Goal: Communication & Community: Answer question/provide support

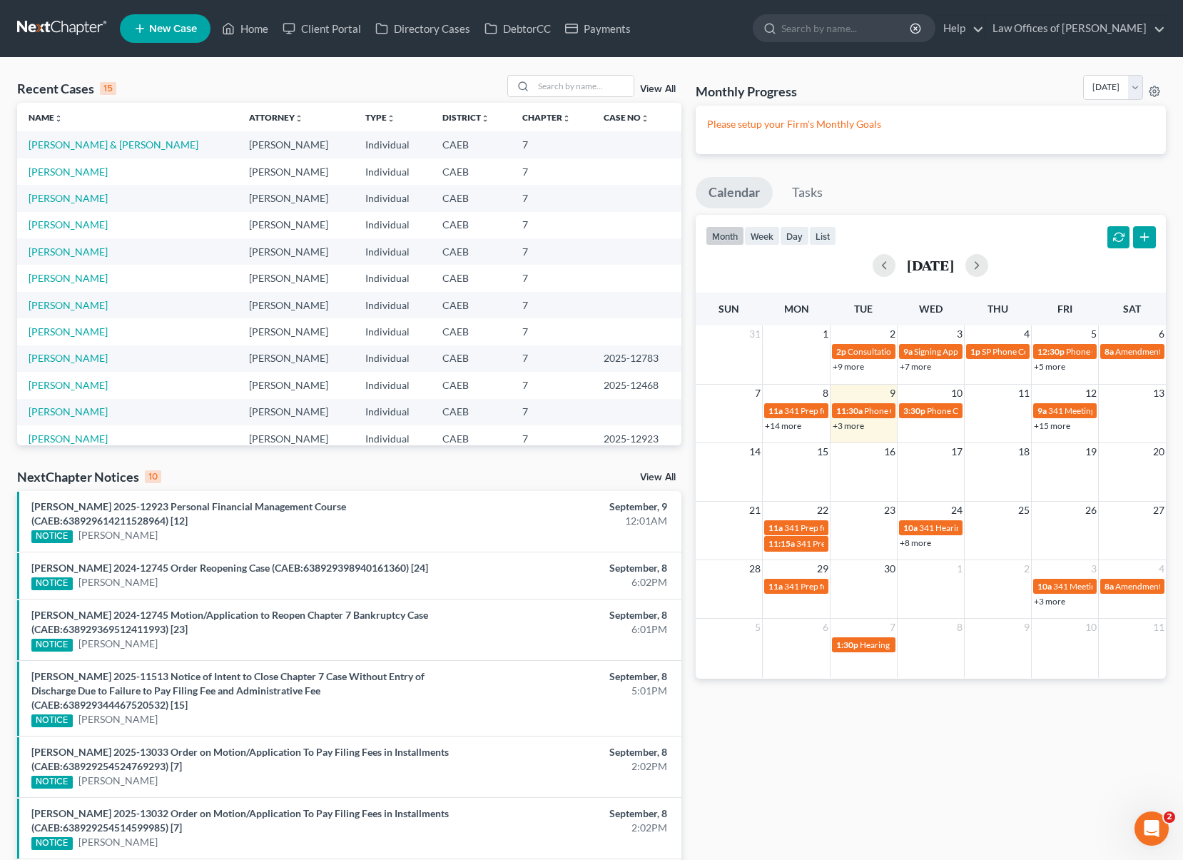
click at [851, 426] on link "+3 more" at bounding box center [848, 425] width 31 height 11
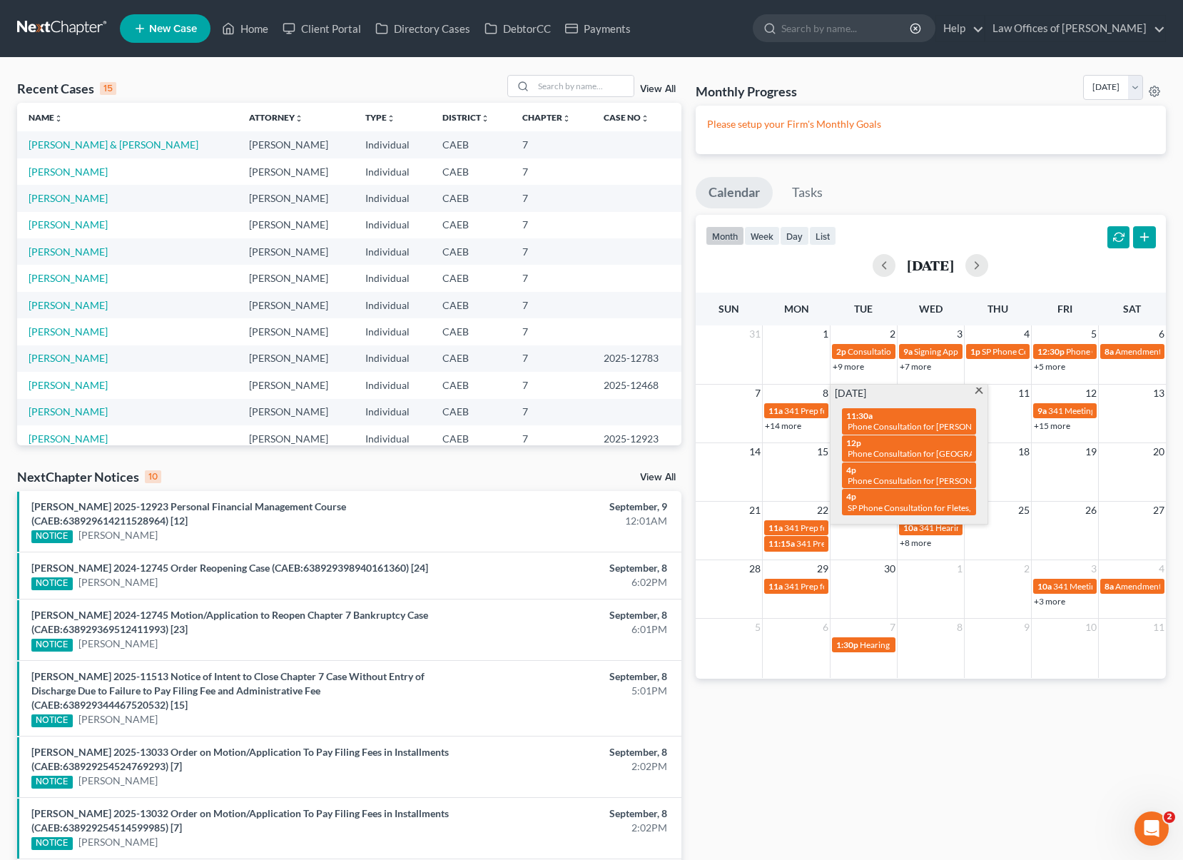
click at [977, 390] on span at bounding box center [979, 391] width 11 height 9
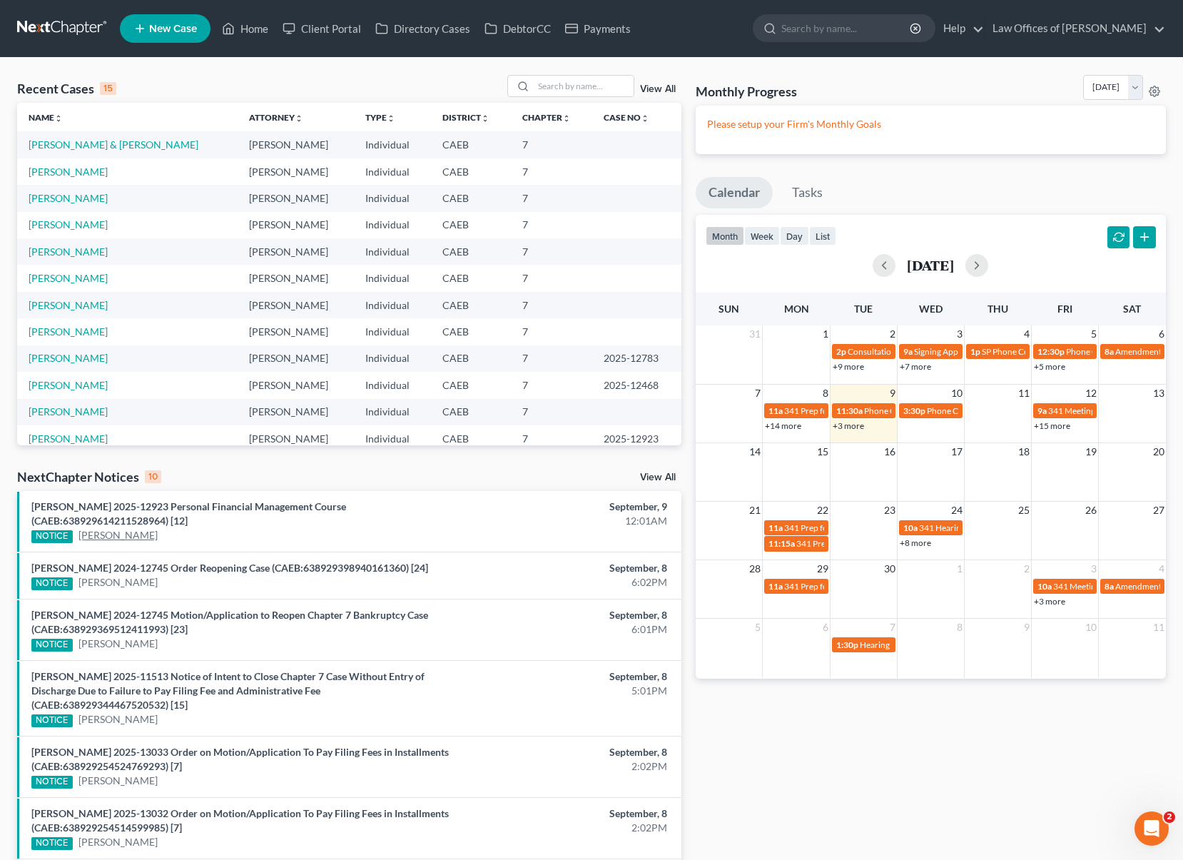
click at [138, 537] on link "[PERSON_NAME]" at bounding box center [117, 535] width 79 height 14
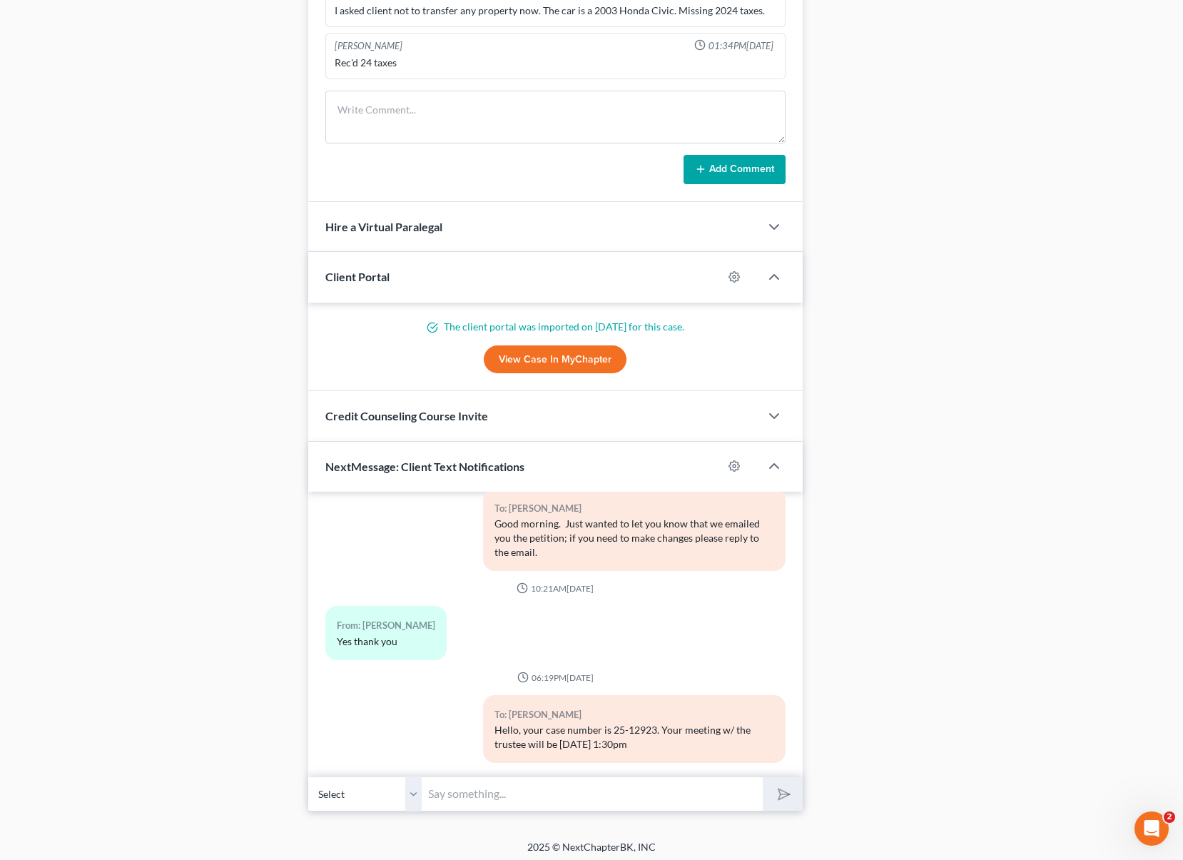
scroll to position [1170, 0]
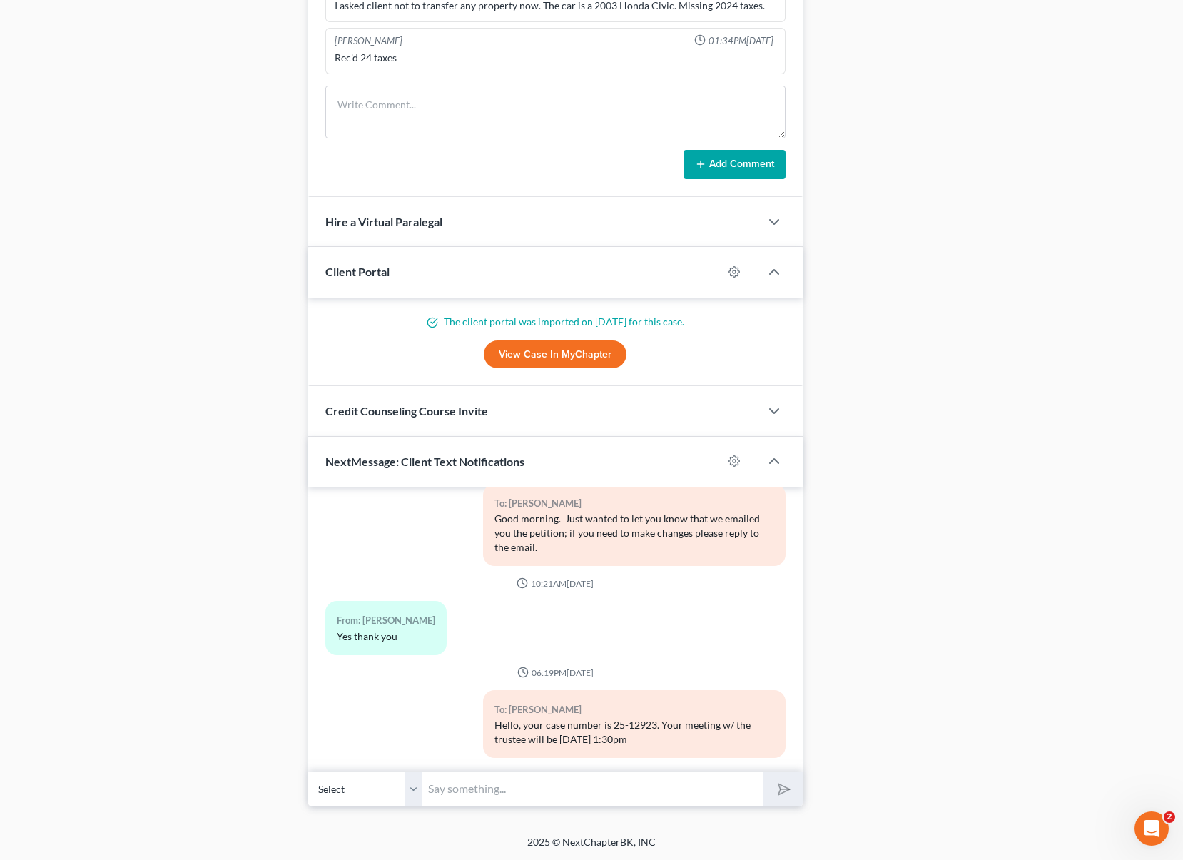
click at [498, 788] on input "text" at bounding box center [592, 788] width 341 height 35
type input "Hi, [PERSON_NAME]. Just wanted to let you know that we received your certificat…"
click at [763, 772] on button "submit" at bounding box center [782, 789] width 39 height 34
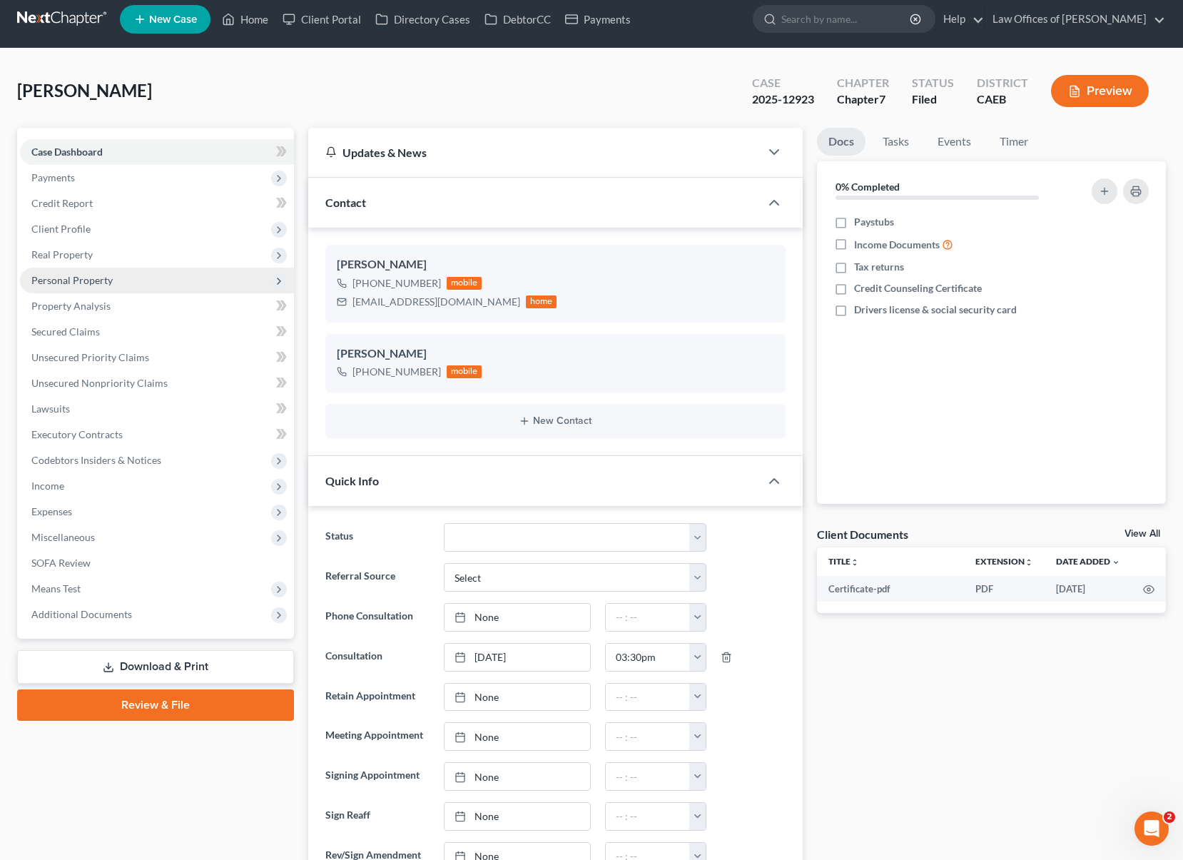
scroll to position [0, 0]
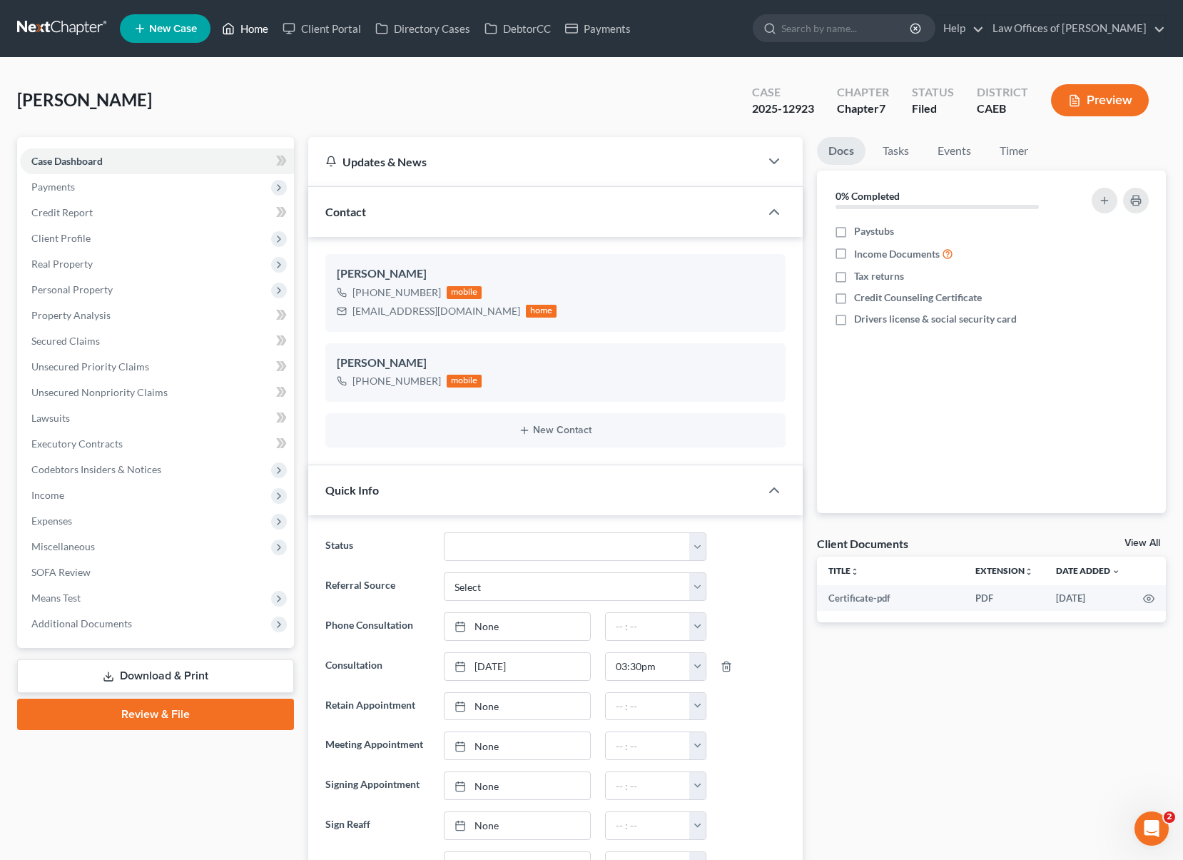
click at [262, 33] on link "Home" at bounding box center [245, 29] width 61 height 26
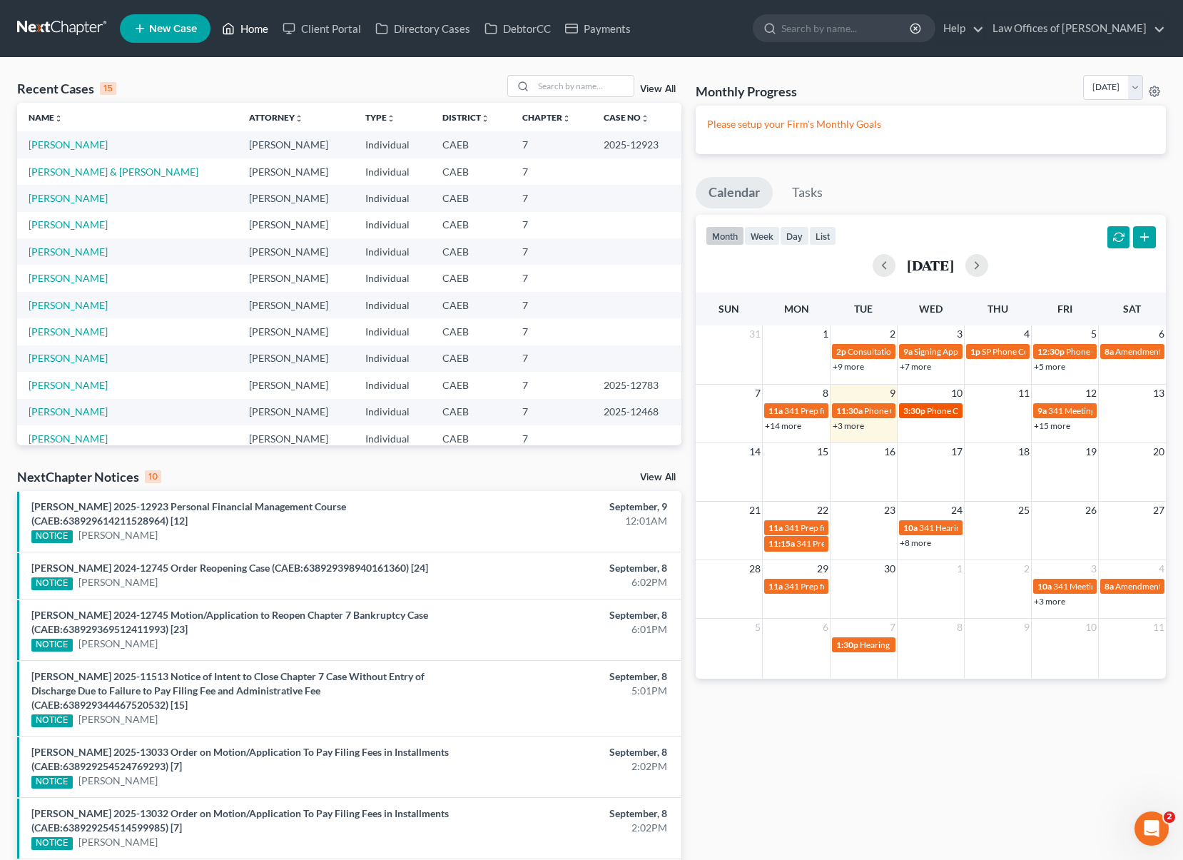
click at [924, 409] on span "3:30p" at bounding box center [914, 410] width 22 height 11
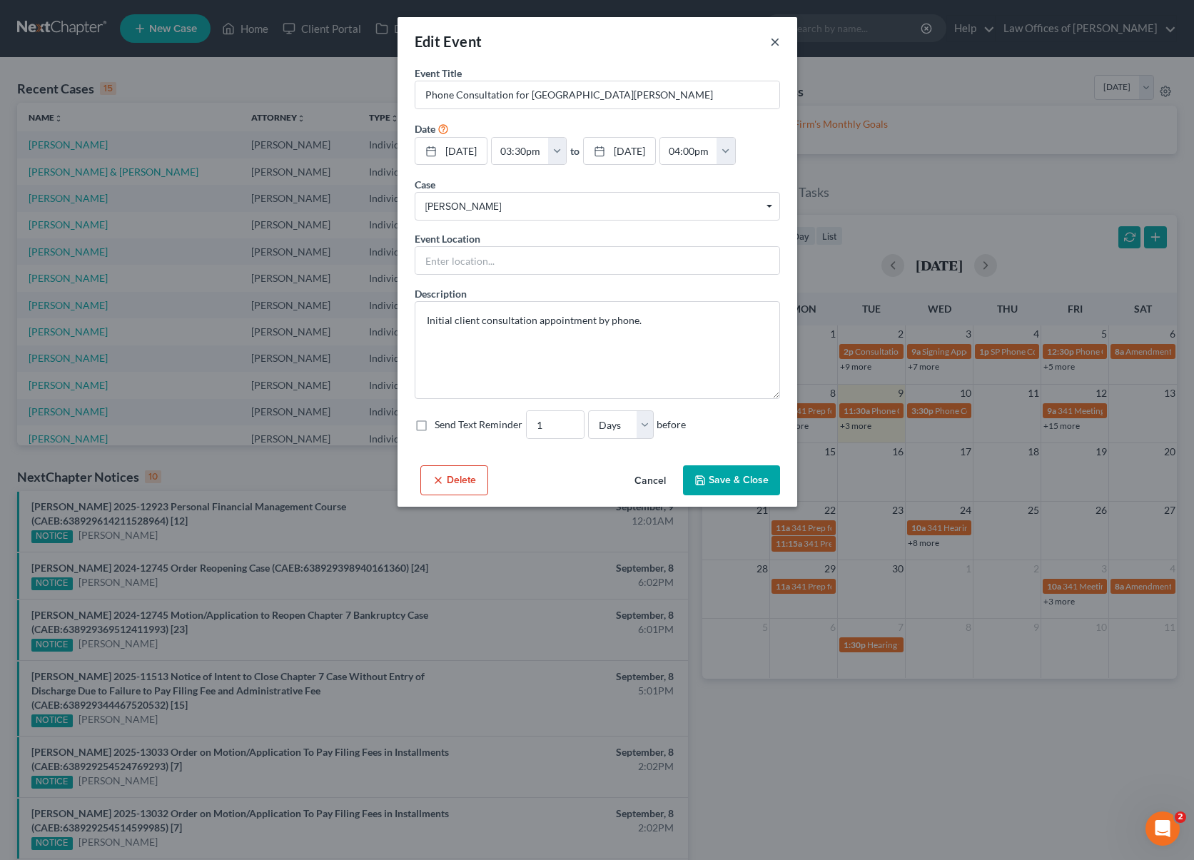
click at [776, 43] on button "×" at bounding box center [775, 41] width 10 height 17
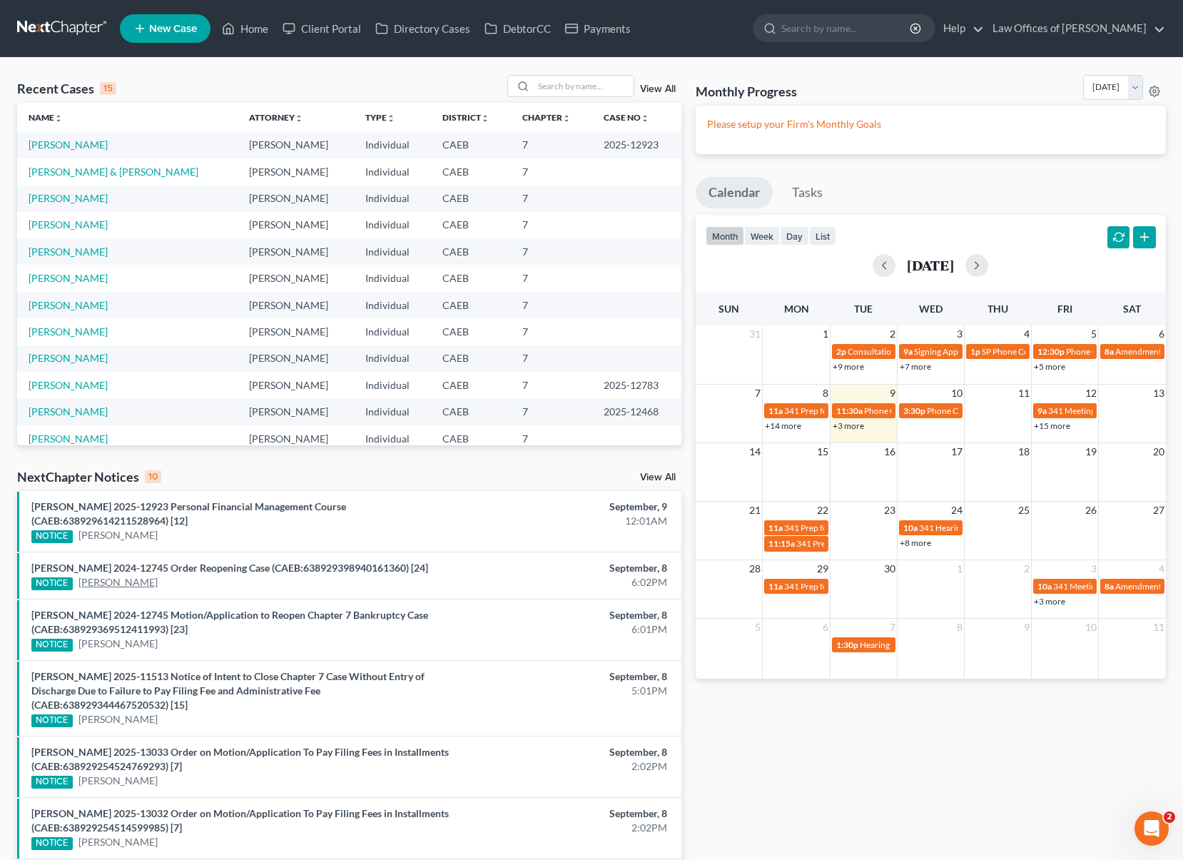
click at [158, 584] on link "[PERSON_NAME]" at bounding box center [117, 582] width 79 height 14
select select "6"
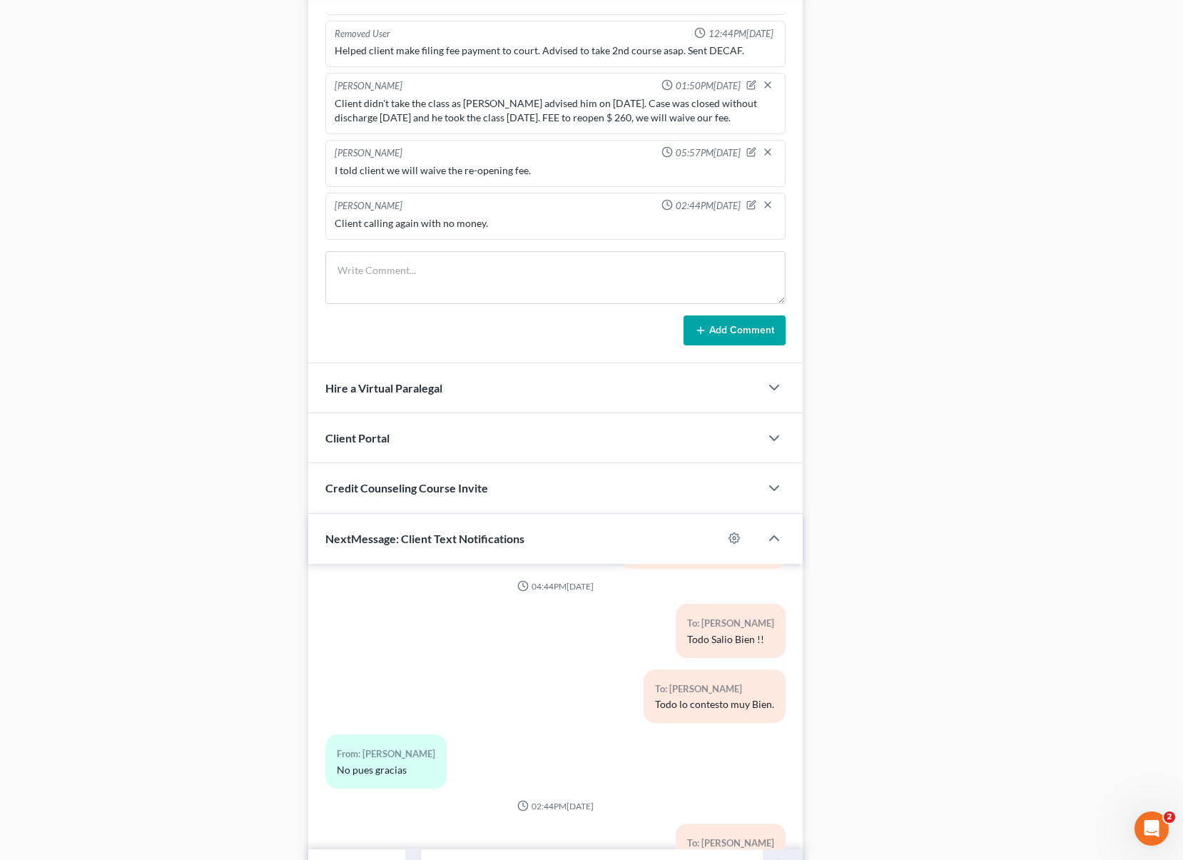
scroll to position [1051, 0]
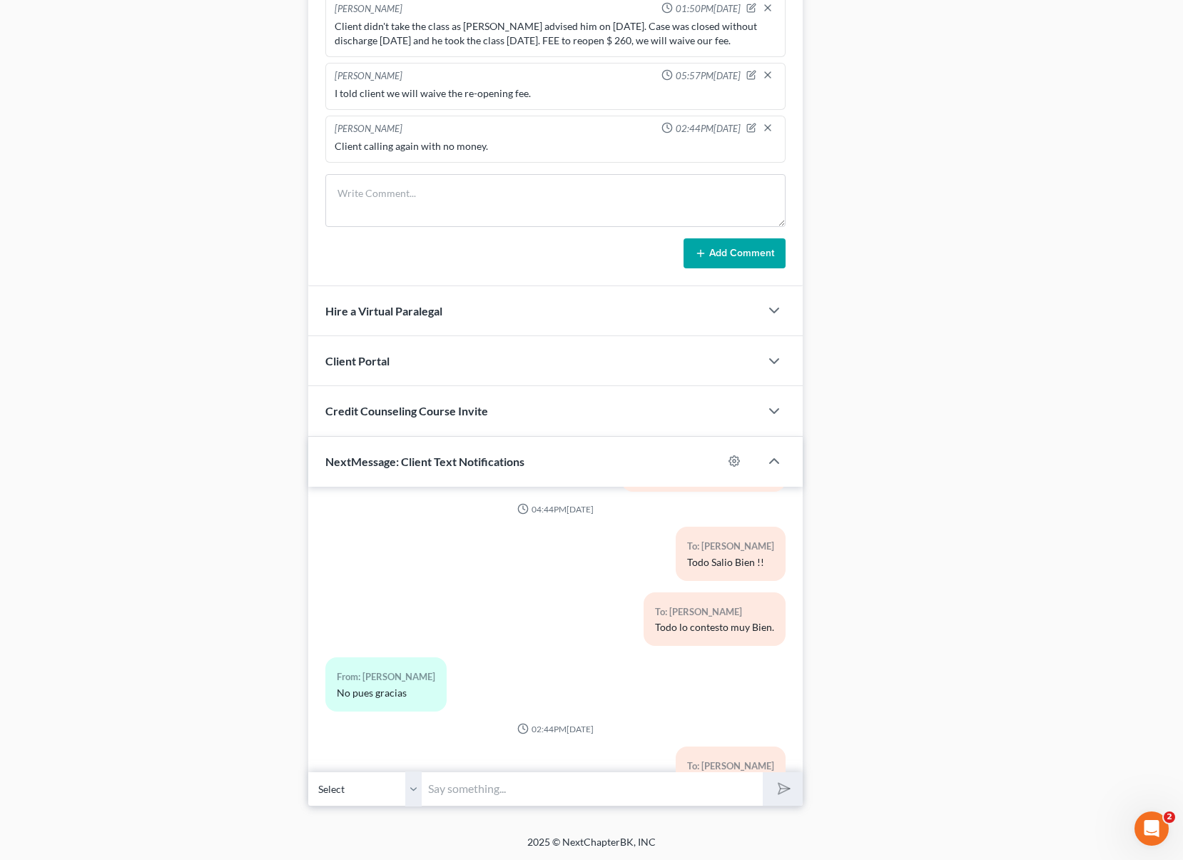
click at [489, 786] on input "text" at bounding box center [592, 788] width 341 height 35
type input "Buenos dias [PERSON_NAME]. Ya su caso ha sido re-abierto, en unos dias le infor…"
click at [763, 772] on button "submit" at bounding box center [782, 789] width 39 height 34
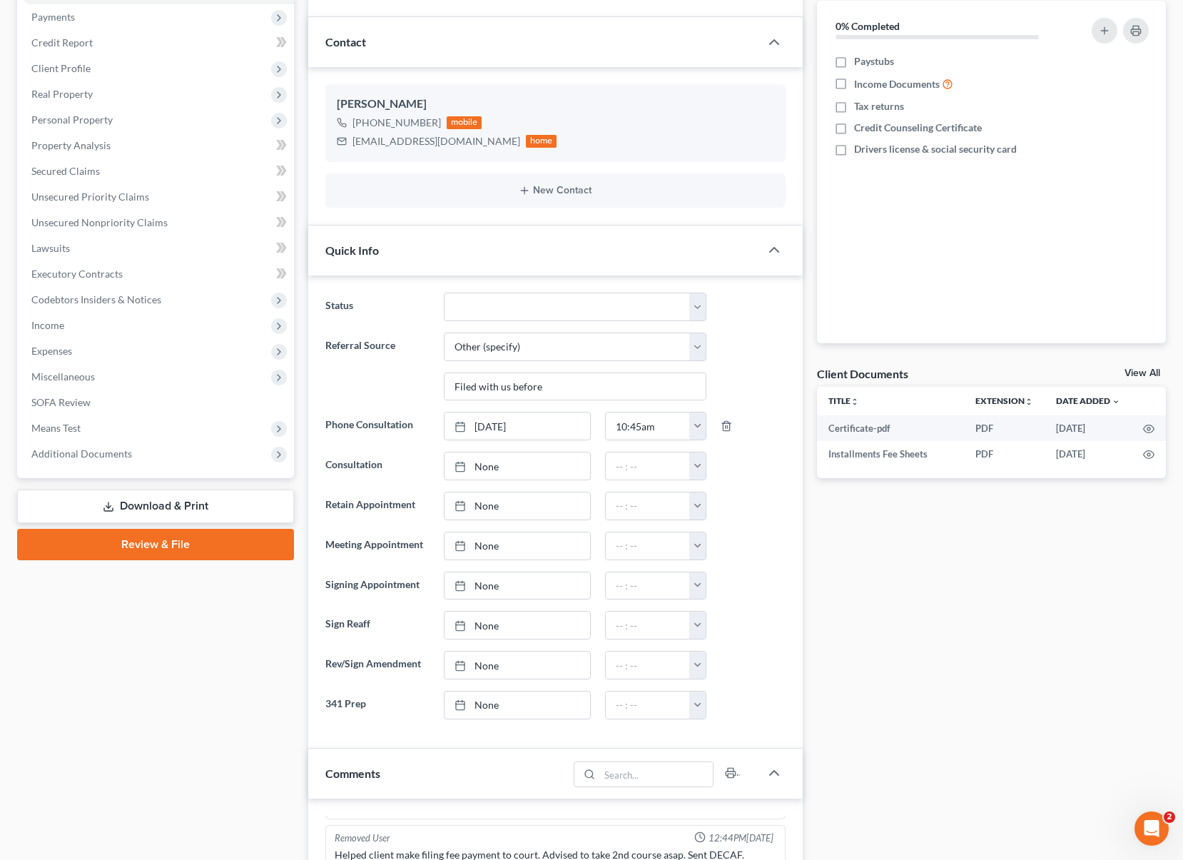
scroll to position [0, 0]
